Goal: Communication & Community: Ask a question

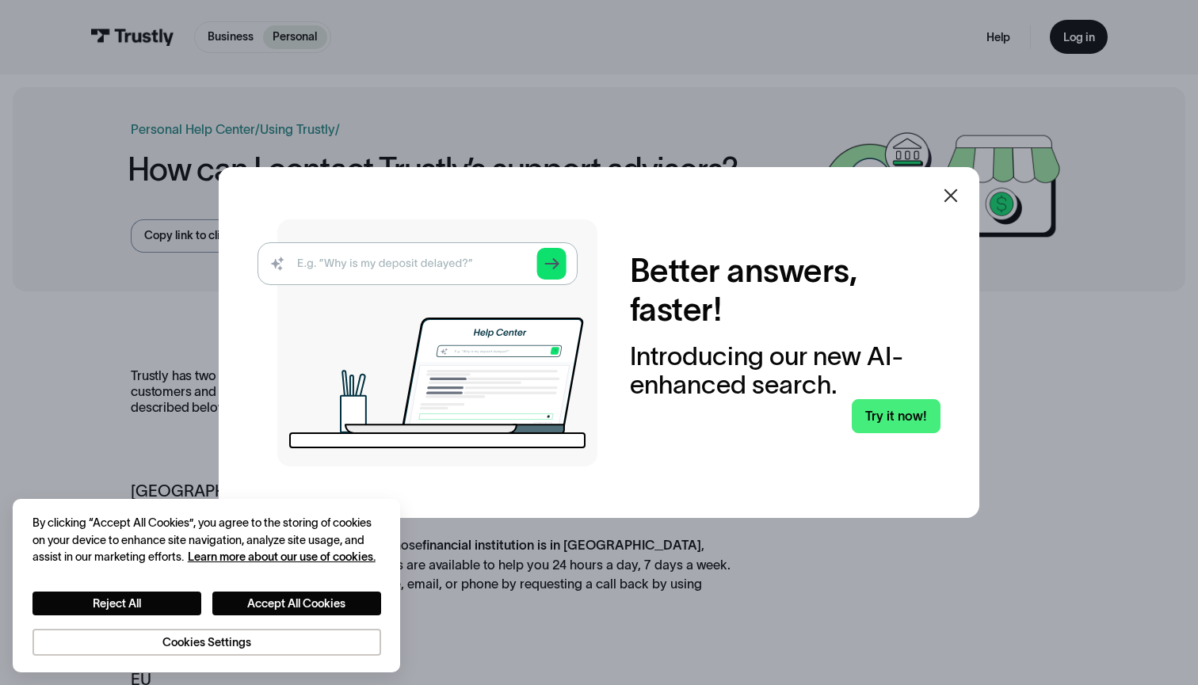
click at [968, 189] on div at bounding box center [951, 196] width 38 height 38
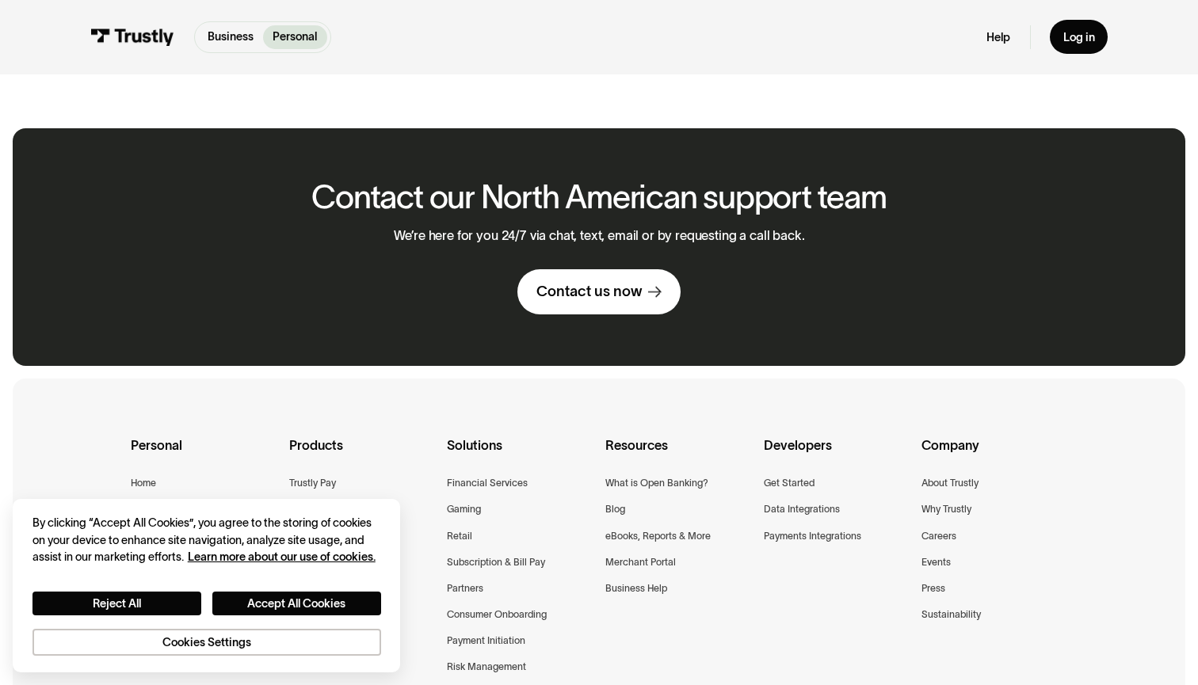
scroll to position [922, 0]
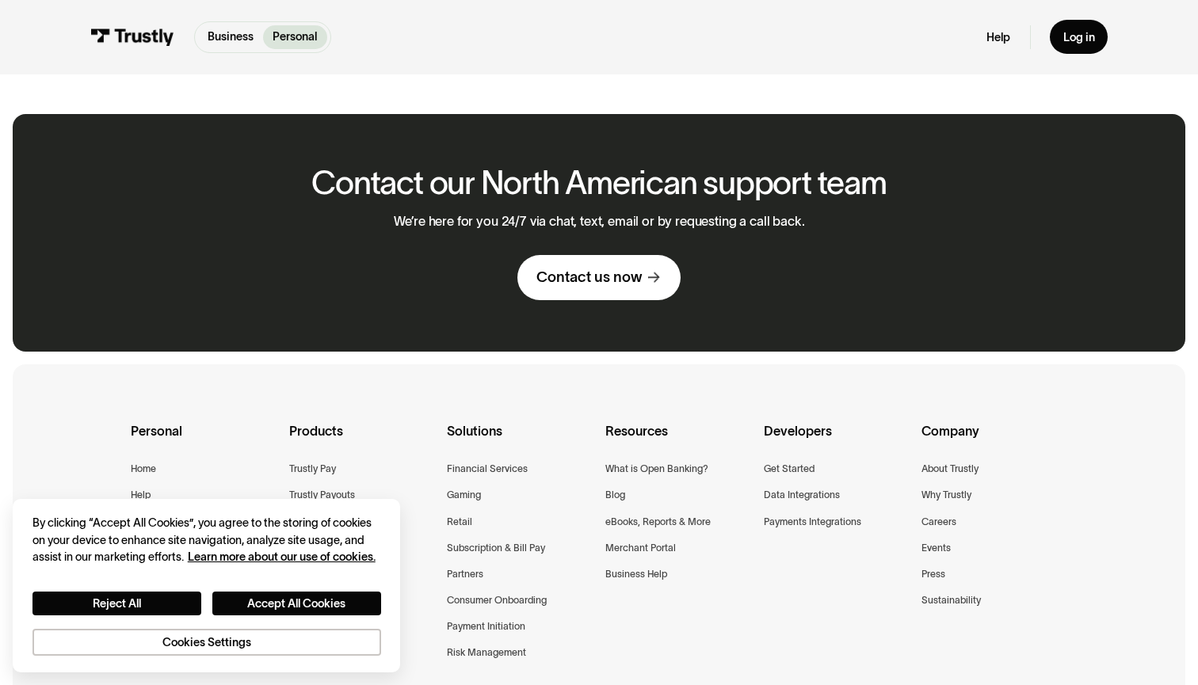
click at [614, 268] on div "Contact us now" at bounding box center [588, 277] width 105 height 19
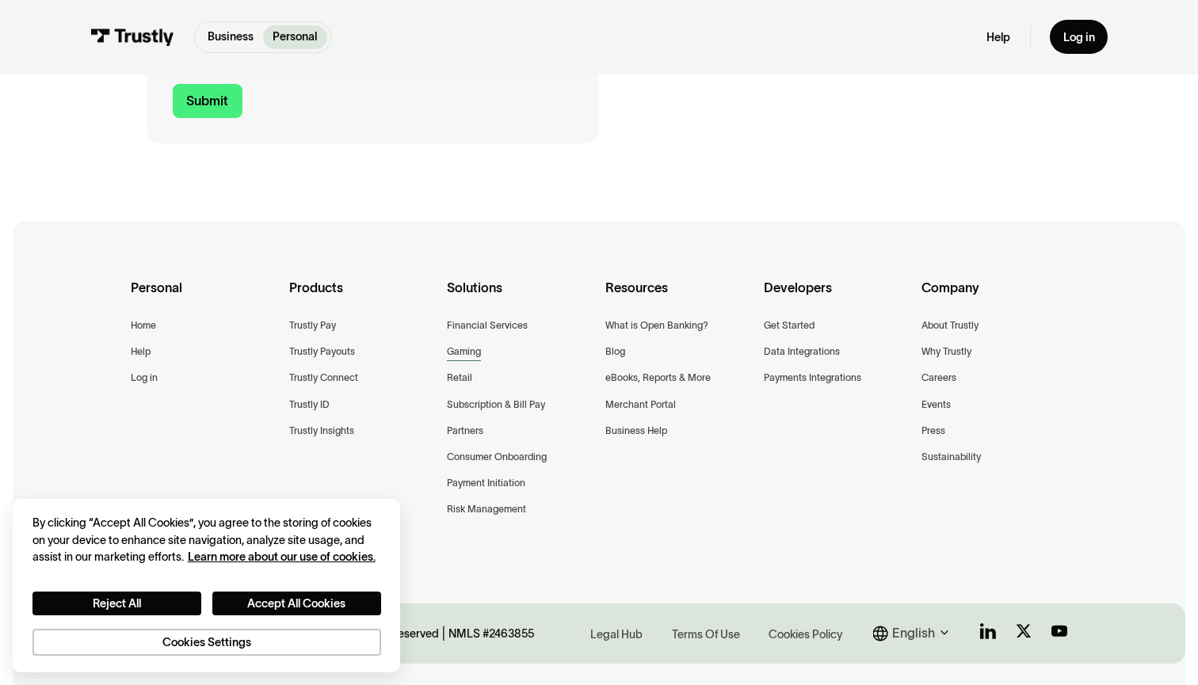
scroll to position [744, 0]
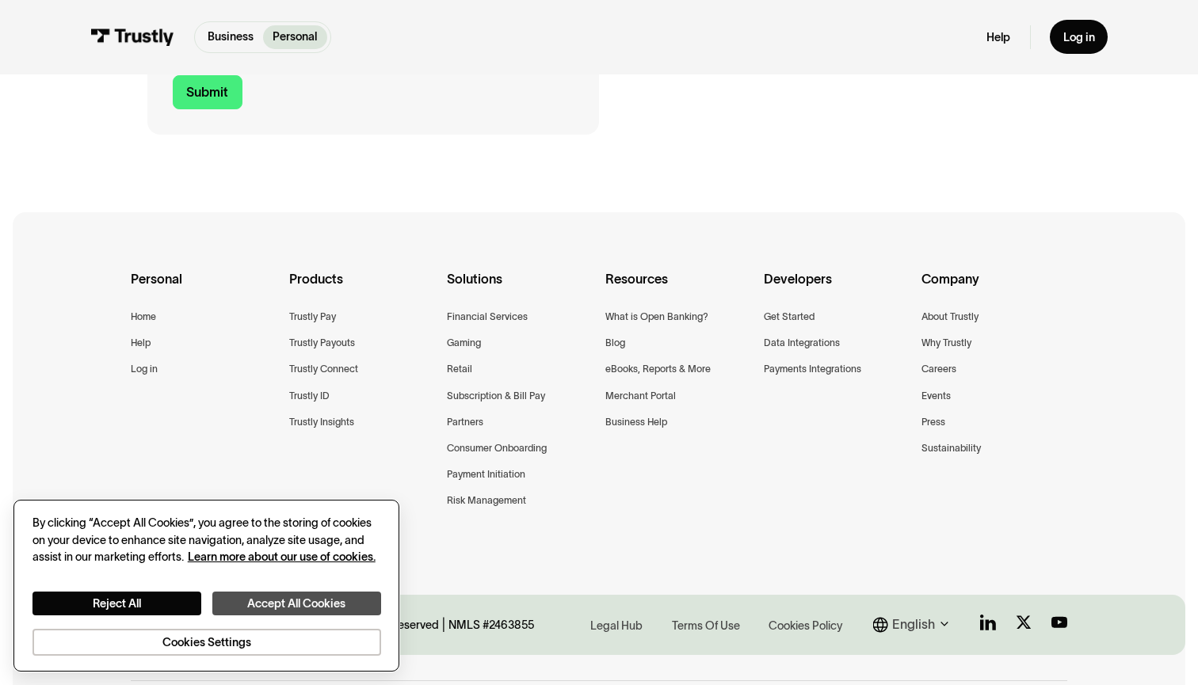
click at [273, 605] on button "Accept All Cookies" at bounding box center [296, 604] width 169 height 25
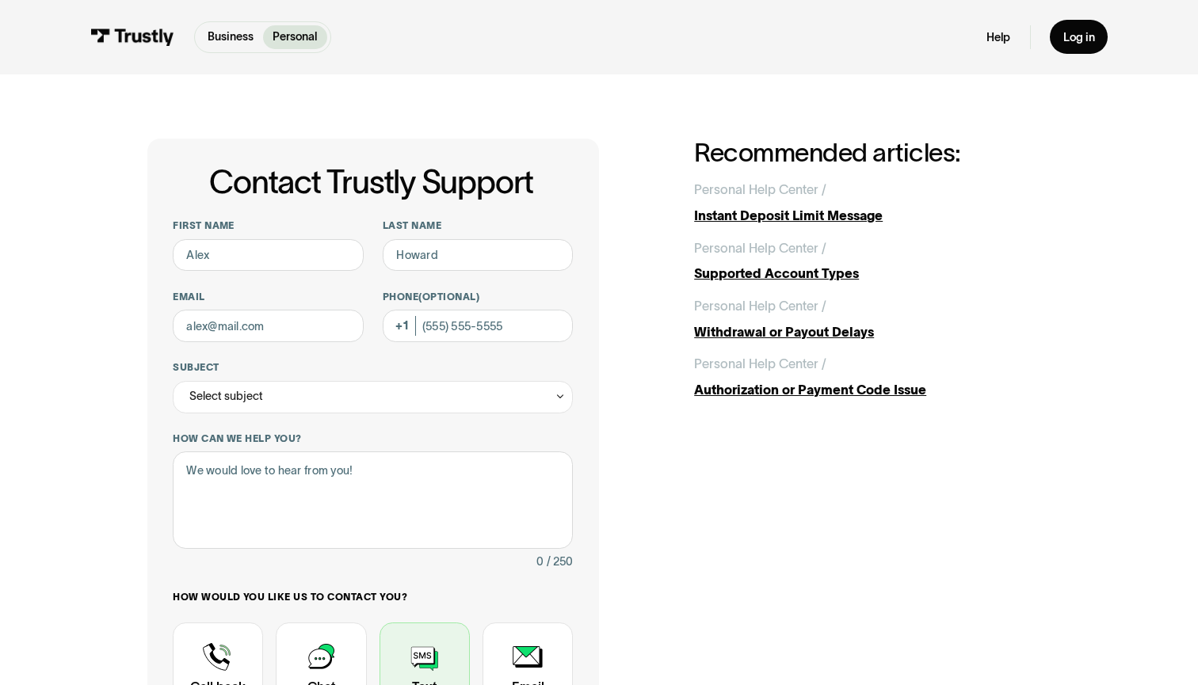
scroll to position [0, 0]
click at [1018, 42] on div "Help Log in" at bounding box center [1046, 37] width 120 height 34
click at [875, 199] on link "Personal Help Center / / Instant Deposit Limit Message" at bounding box center [872, 202] width 357 height 45
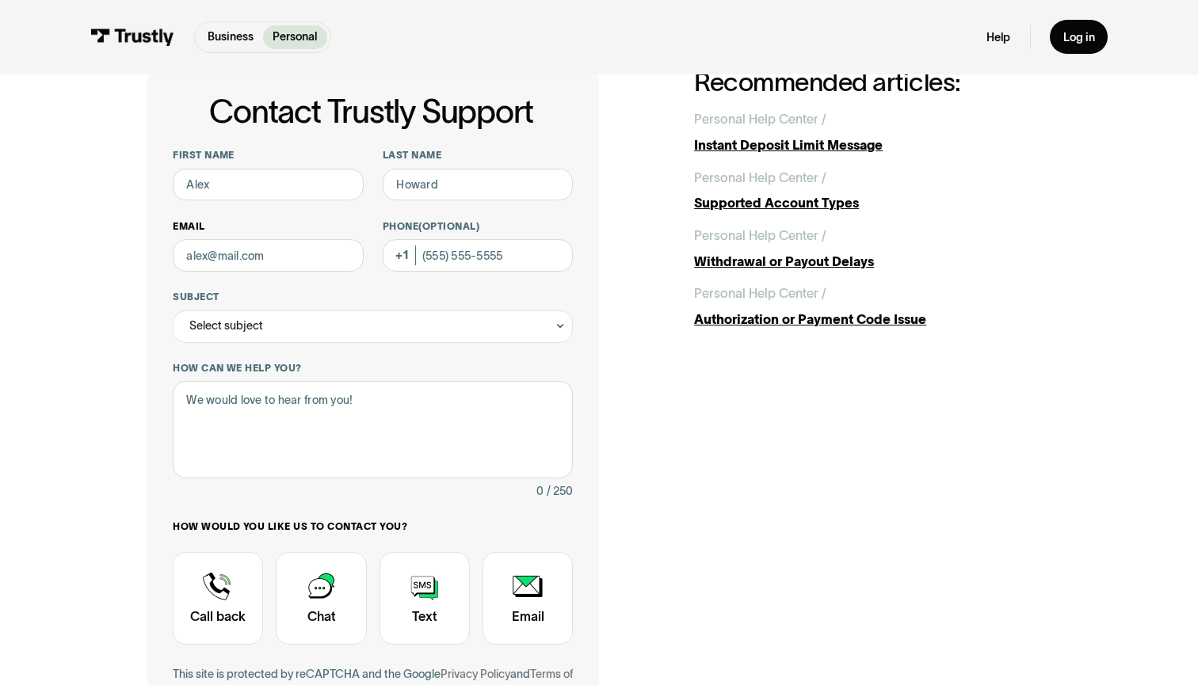
scroll to position [75, 0]
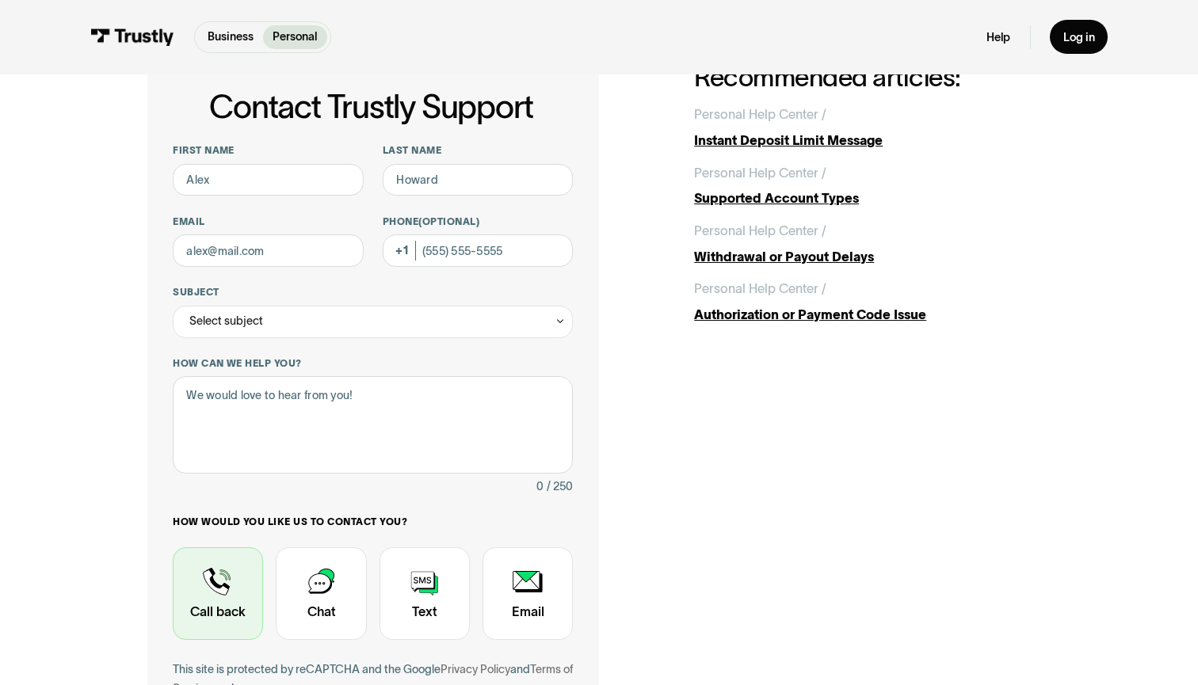
click at [219, 622] on div "Contact Trustly Support" at bounding box center [218, 593] width 90 height 93
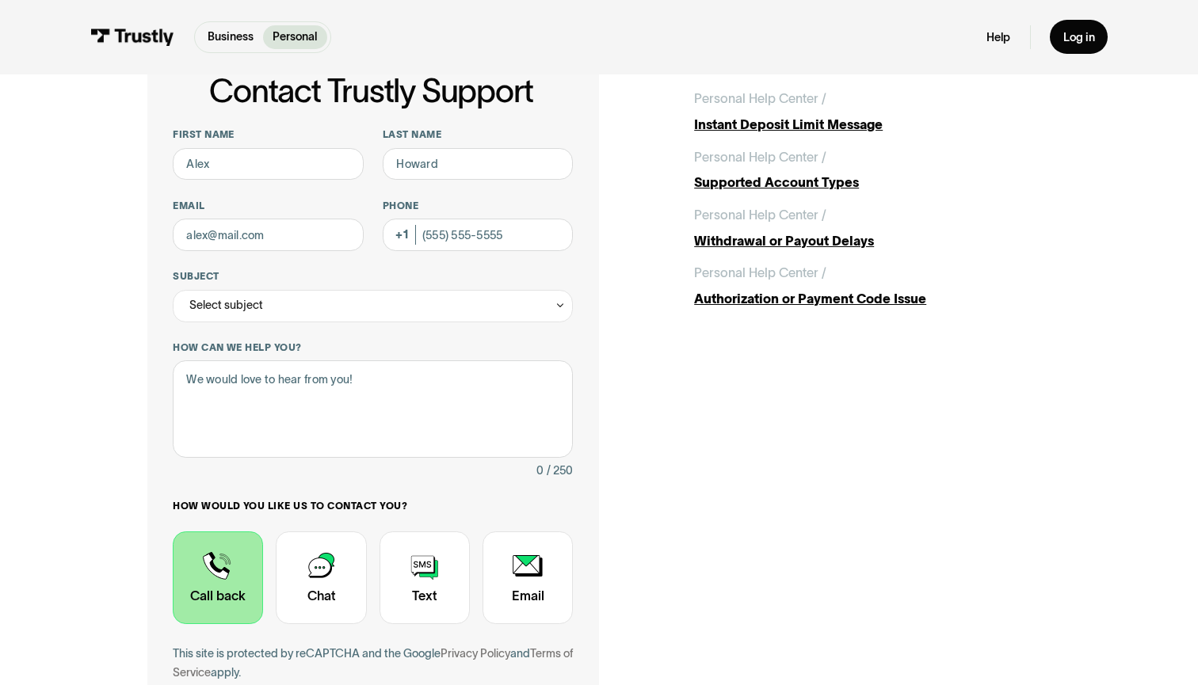
scroll to position [104, 0]
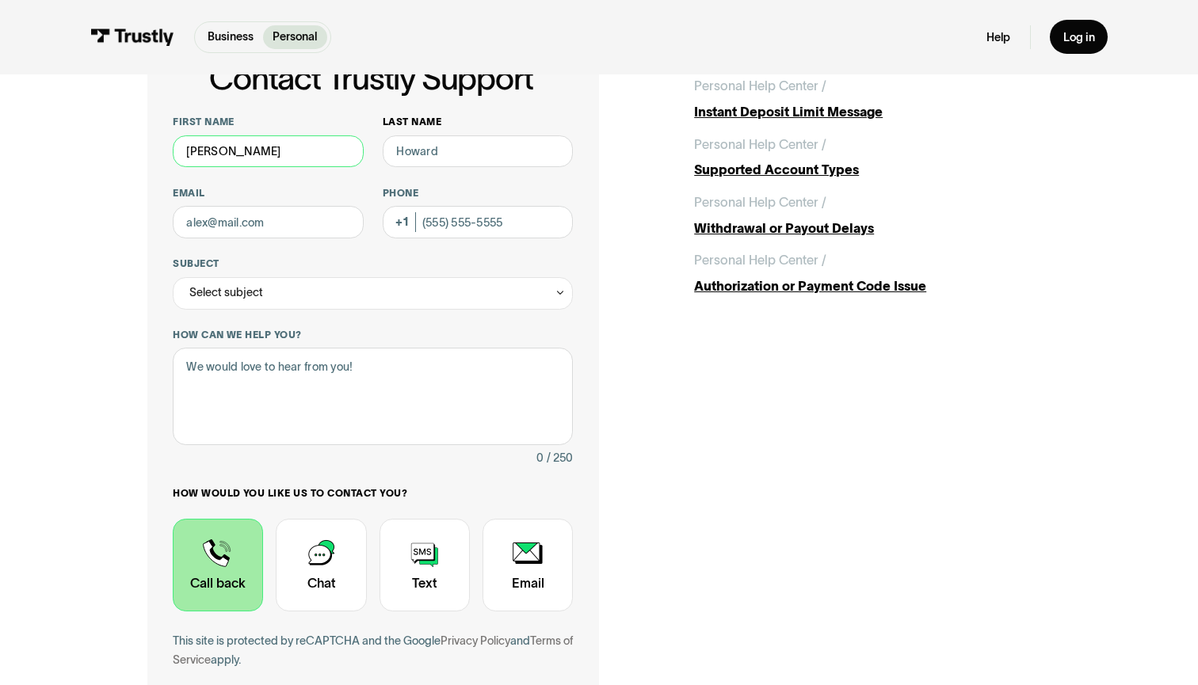
type input "Zackary"
type input "shpilman"
type input "zackaryshpilman@gmail.com"
type input "(240) 281-7154"
click at [417, 284] on div "Select subject" at bounding box center [373, 293] width 400 height 32
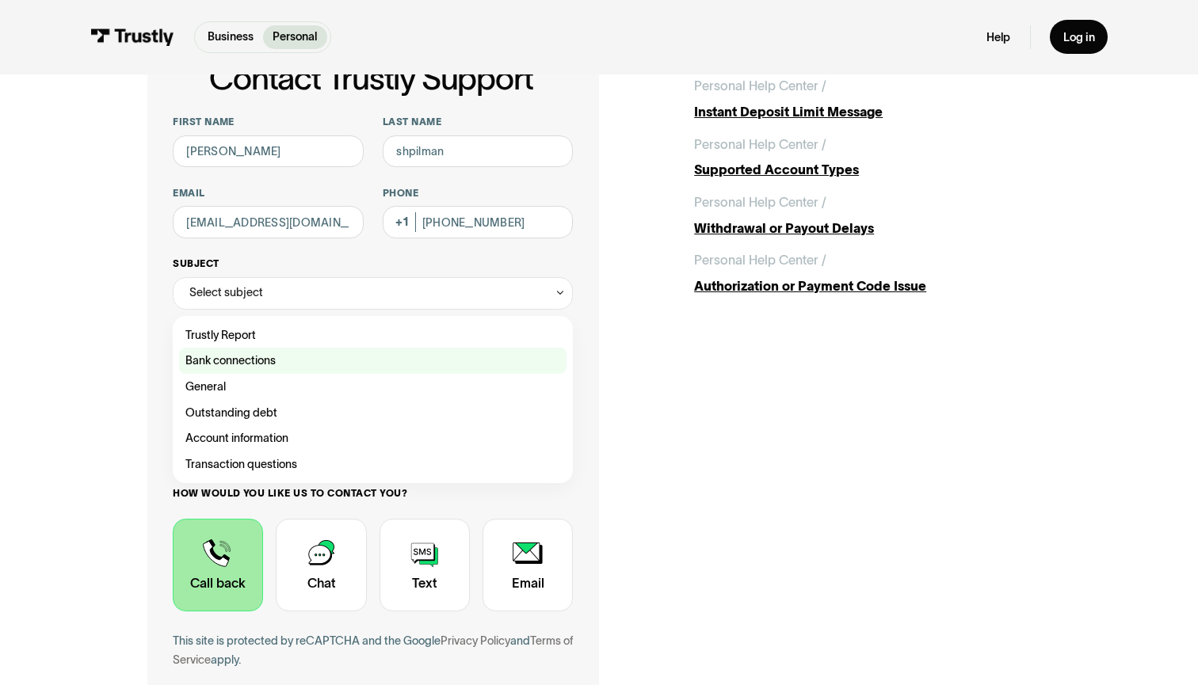
click at [354, 355] on div "Contact Trustly Support" at bounding box center [372, 361] width 387 height 26
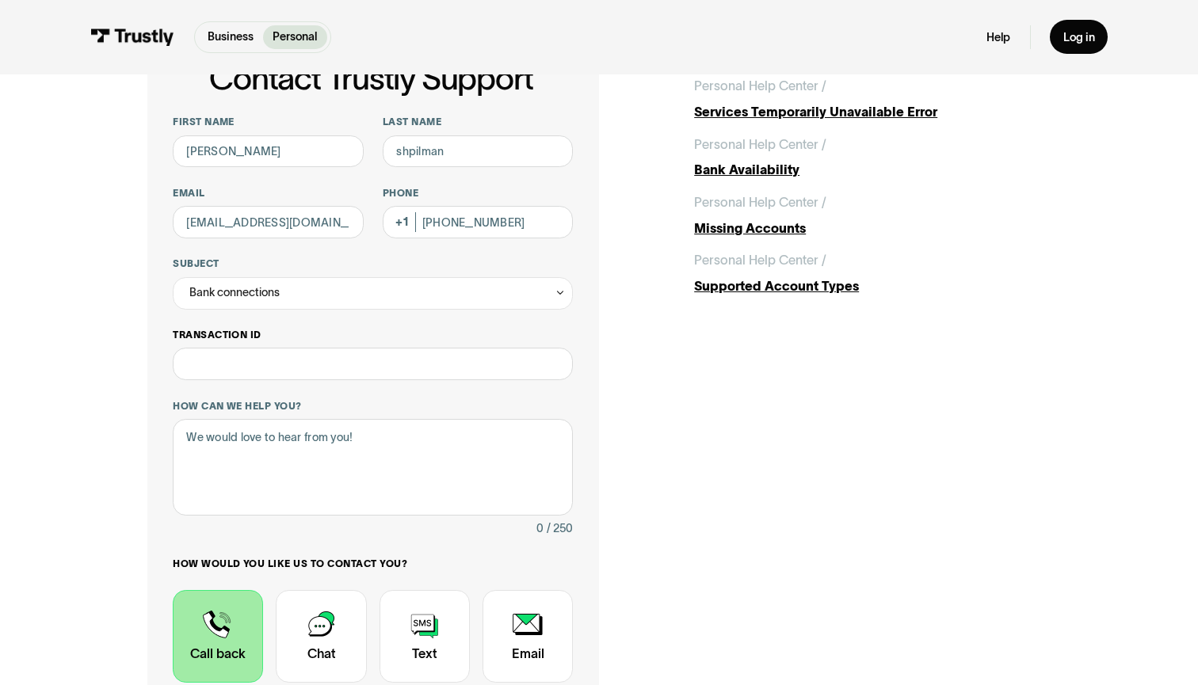
click at [324, 338] on label "Transaction ID" at bounding box center [373, 335] width 400 height 13
click at [324, 348] on input "Transaction ID" at bounding box center [373, 364] width 400 height 32
click at [324, 364] on input "Transaction ID" at bounding box center [373, 364] width 400 height 32
click at [399, 296] on div "Bank connections" at bounding box center [373, 293] width 400 height 32
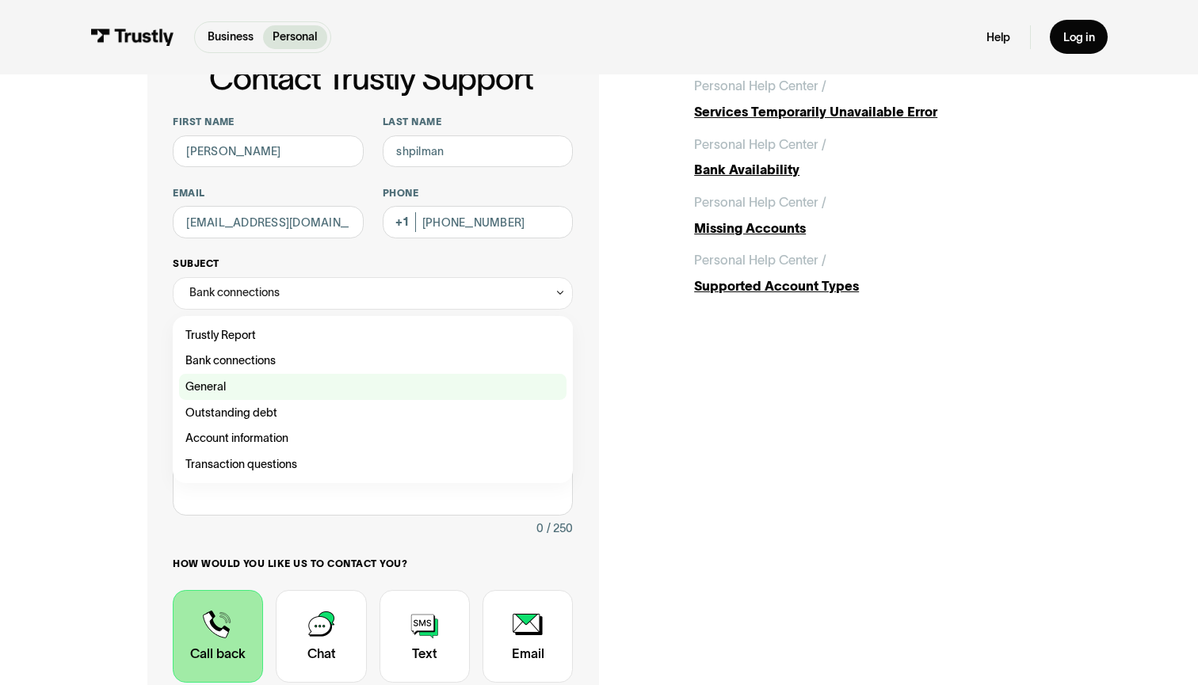
click at [265, 391] on div "Contact Trustly Support" at bounding box center [372, 387] width 387 height 26
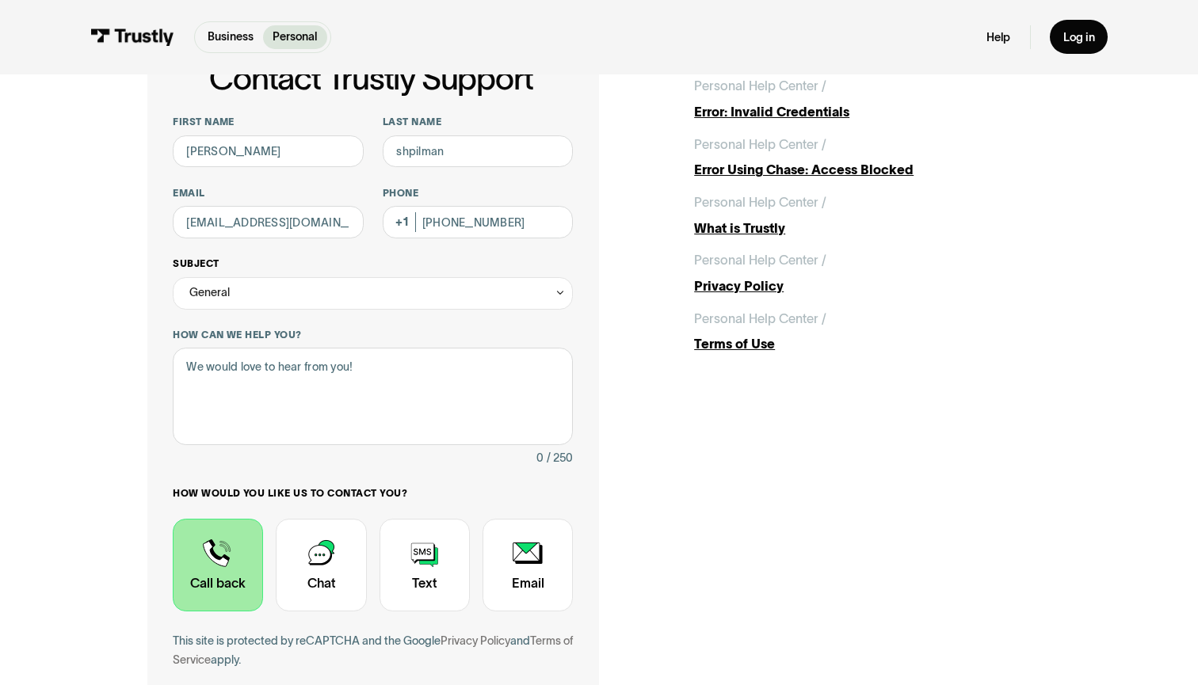
click at [340, 296] on div "General" at bounding box center [373, 293] width 400 height 32
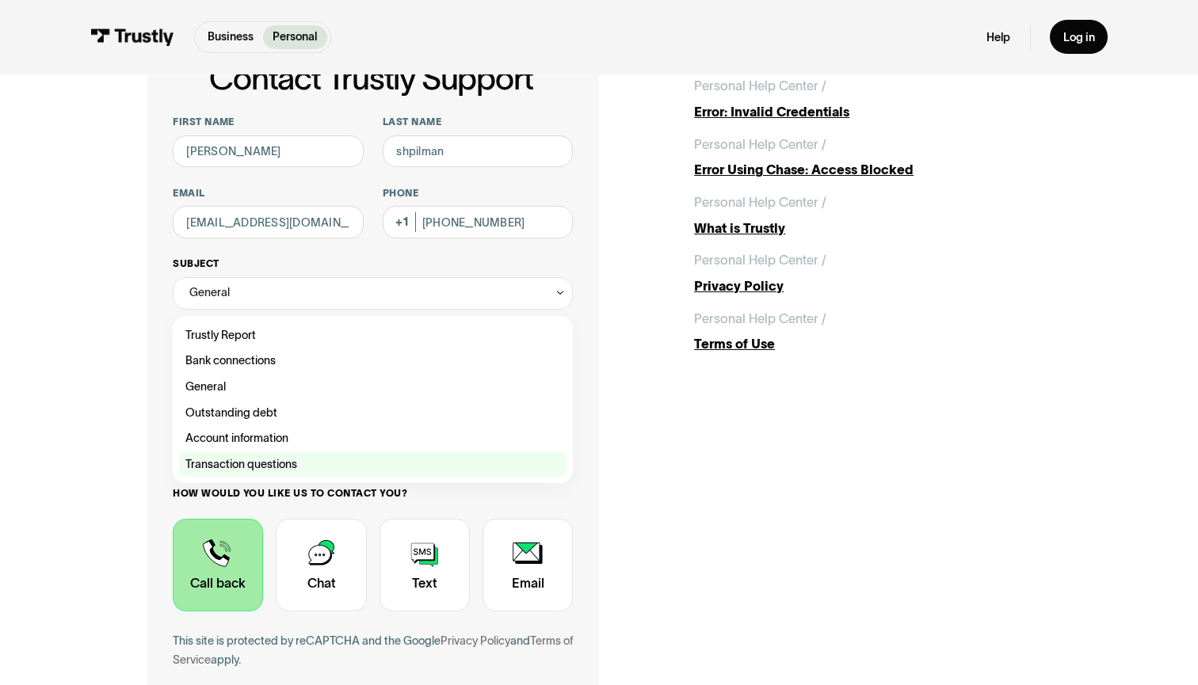
click at [288, 462] on div "Contact Trustly Support" at bounding box center [372, 465] width 387 height 26
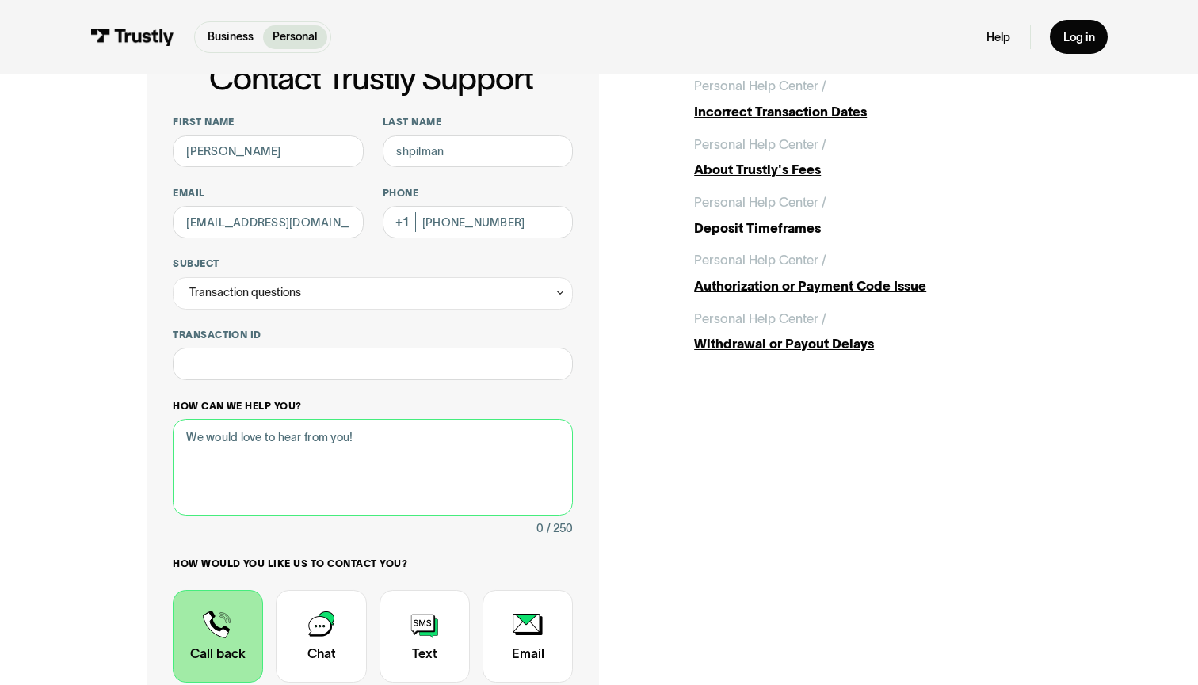
click at [291, 400] on div "How can we help you? 0 / 250" at bounding box center [373, 469] width 400 height 139
click at [360, 287] on div "Transaction questions" at bounding box center [373, 293] width 400 height 32
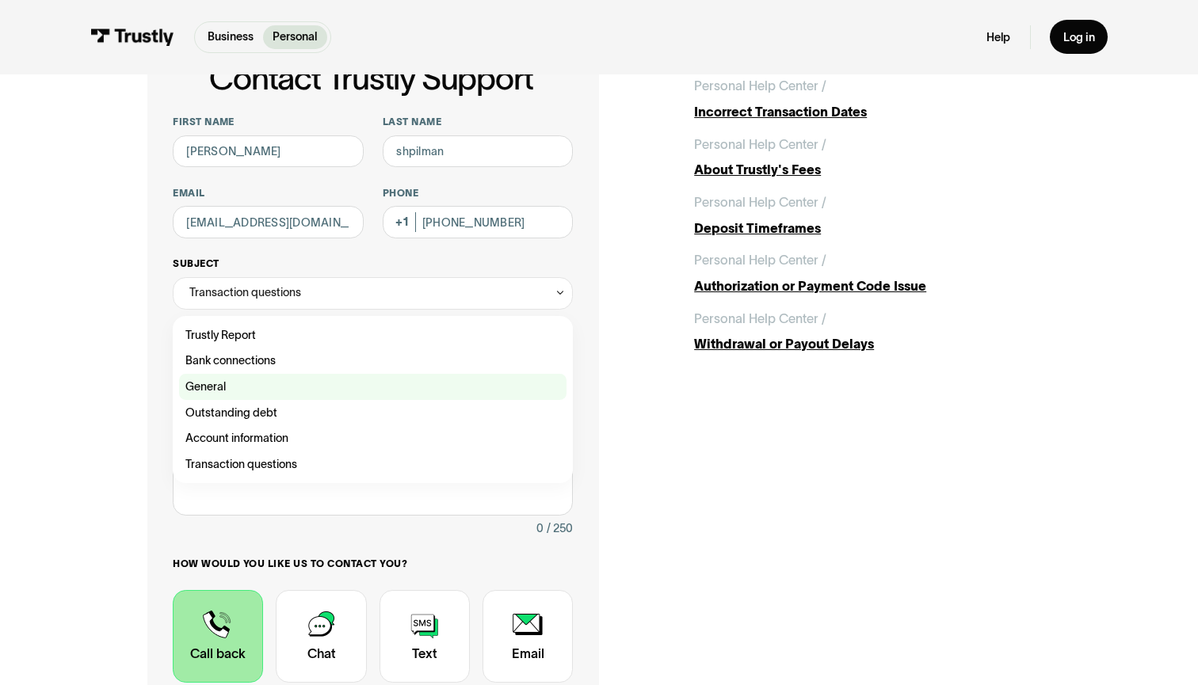
click at [265, 392] on div "Contact Trustly Support" at bounding box center [372, 387] width 387 height 26
type input "*******"
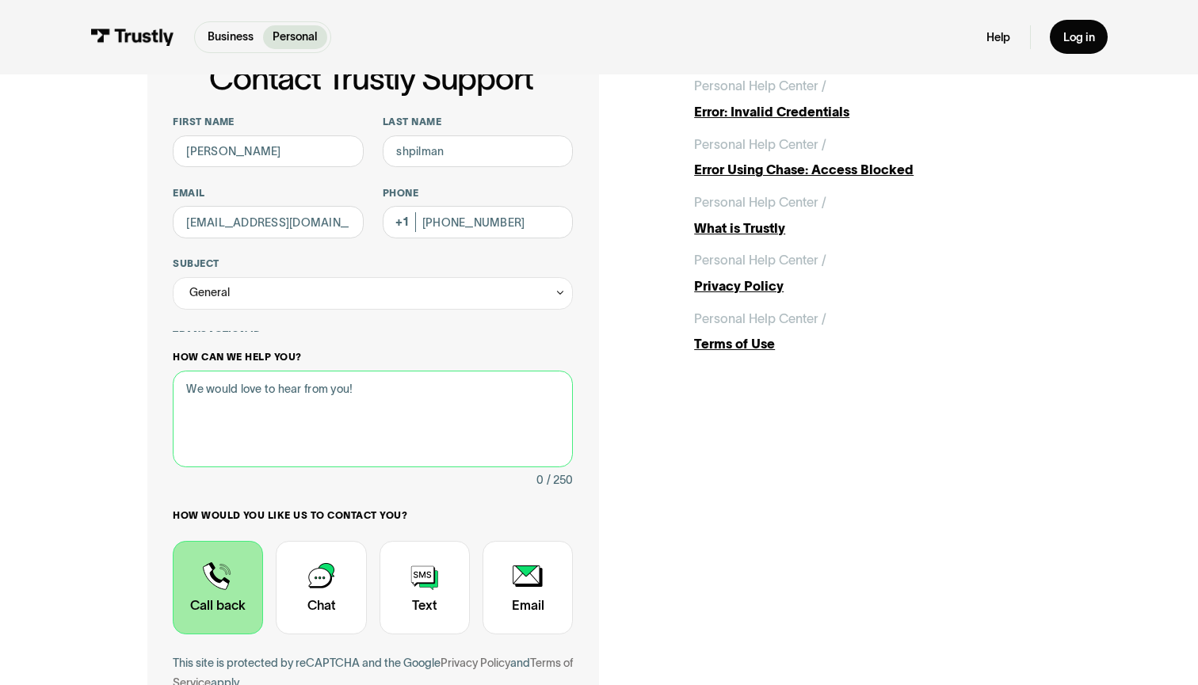
click at [266, 456] on div "How can we help you? 0 / 250" at bounding box center [373, 420] width 400 height 139
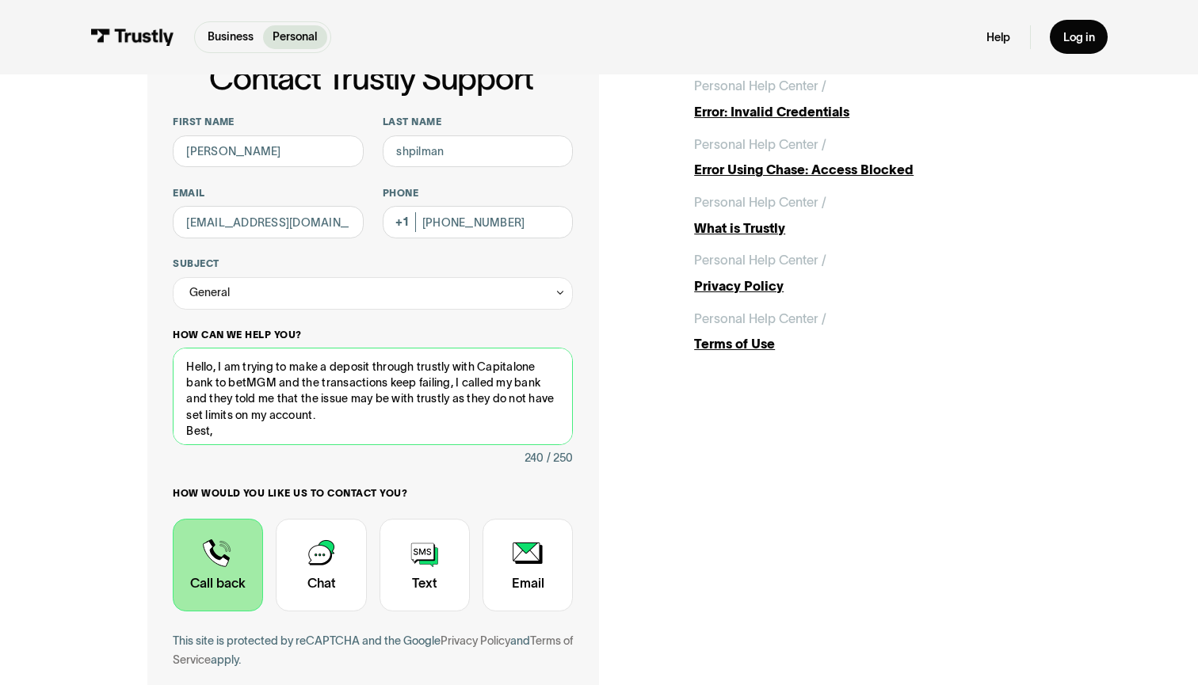
scroll to position [8, 0]
click at [425, 392] on textarea "Hello, I am trying to make a deposit through trustly with Capitalone bank to be…" at bounding box center [373, 396] width 400 height 97
click at [514, 360] on textarea "Hello, I am trying to make a deposit through trustly with Capitalone bank to be…" at bounding box center [373, 396] width 400 height 97
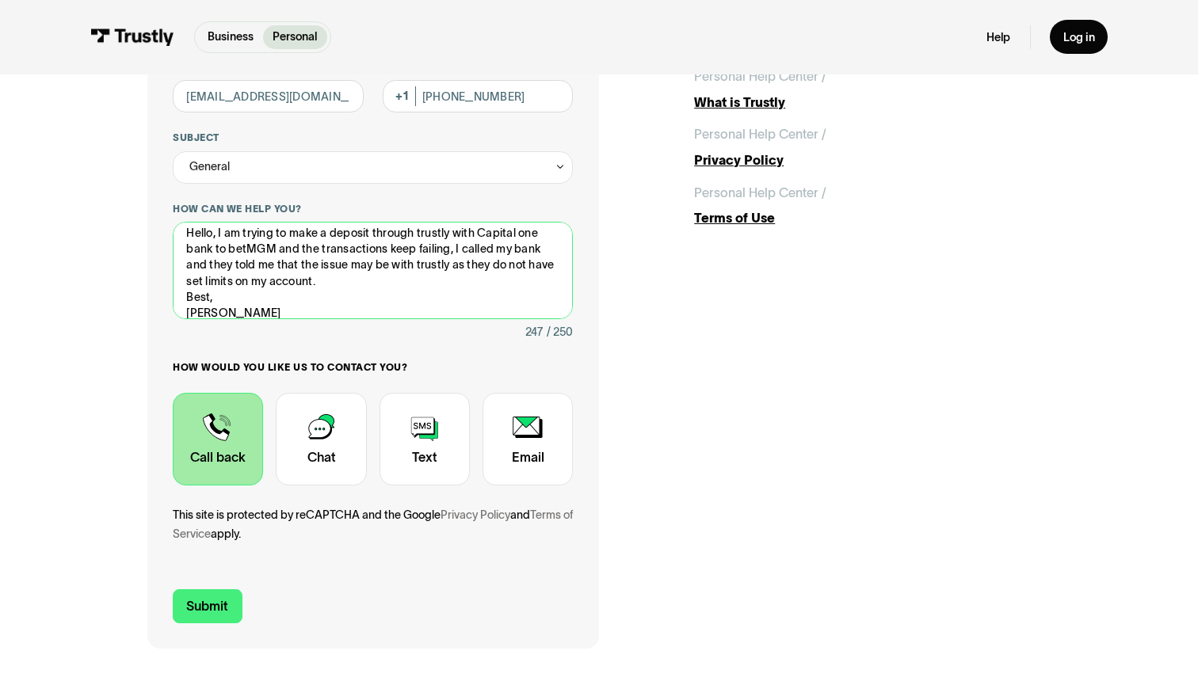
scroll to position [233, 0]
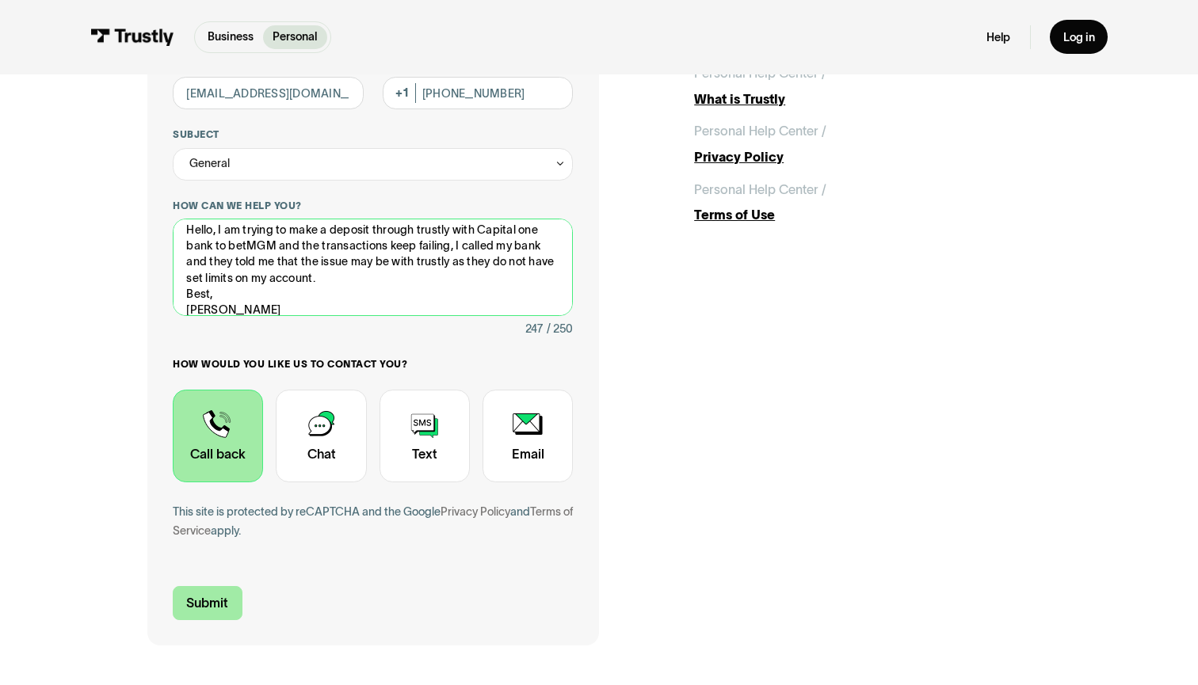
type textarea "Hello, I am trying to make a deposit through trustly with Capital one bank to b…"
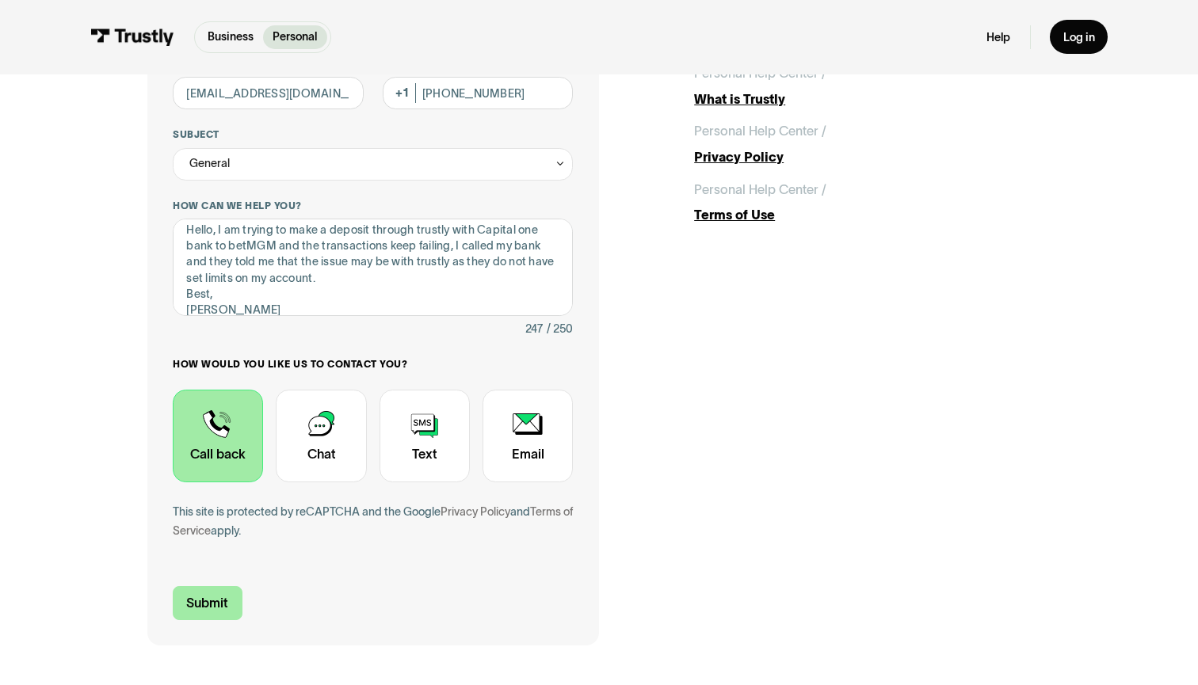
click at [206, 594] on input "Submit" at bounding box center [208, 603] width 70 height 34
type input "+12402817154"
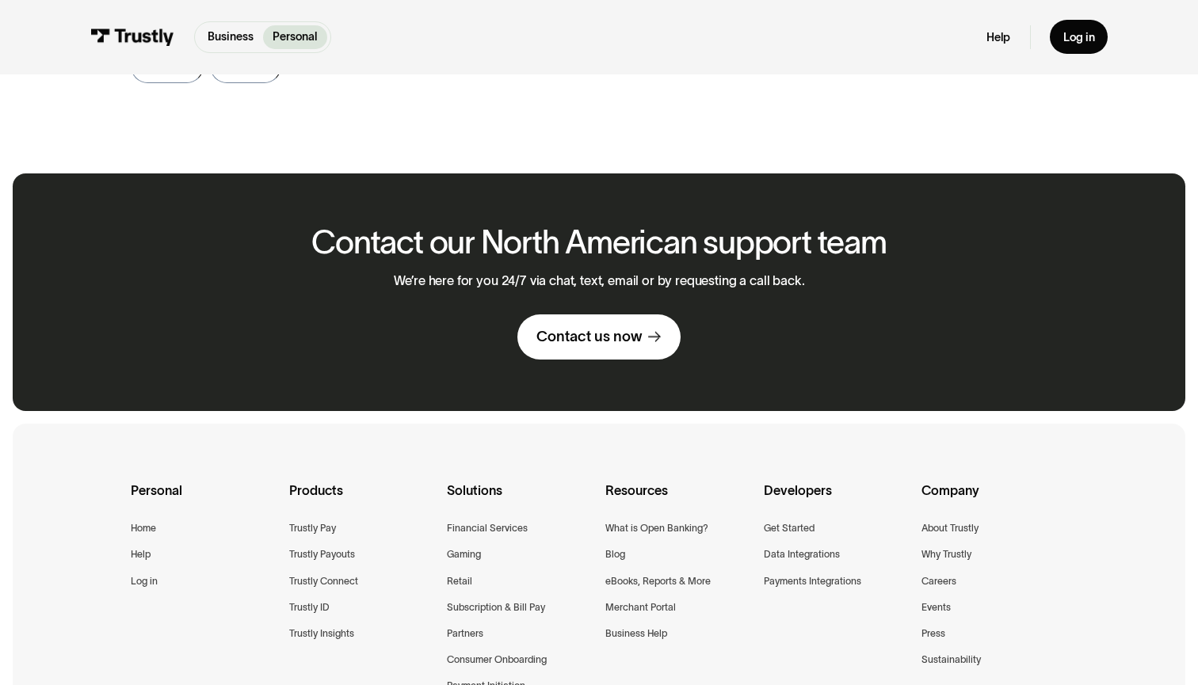
scroll to position [684, 0]
